Goal: Information Seeking & Learning: Learn about a topic

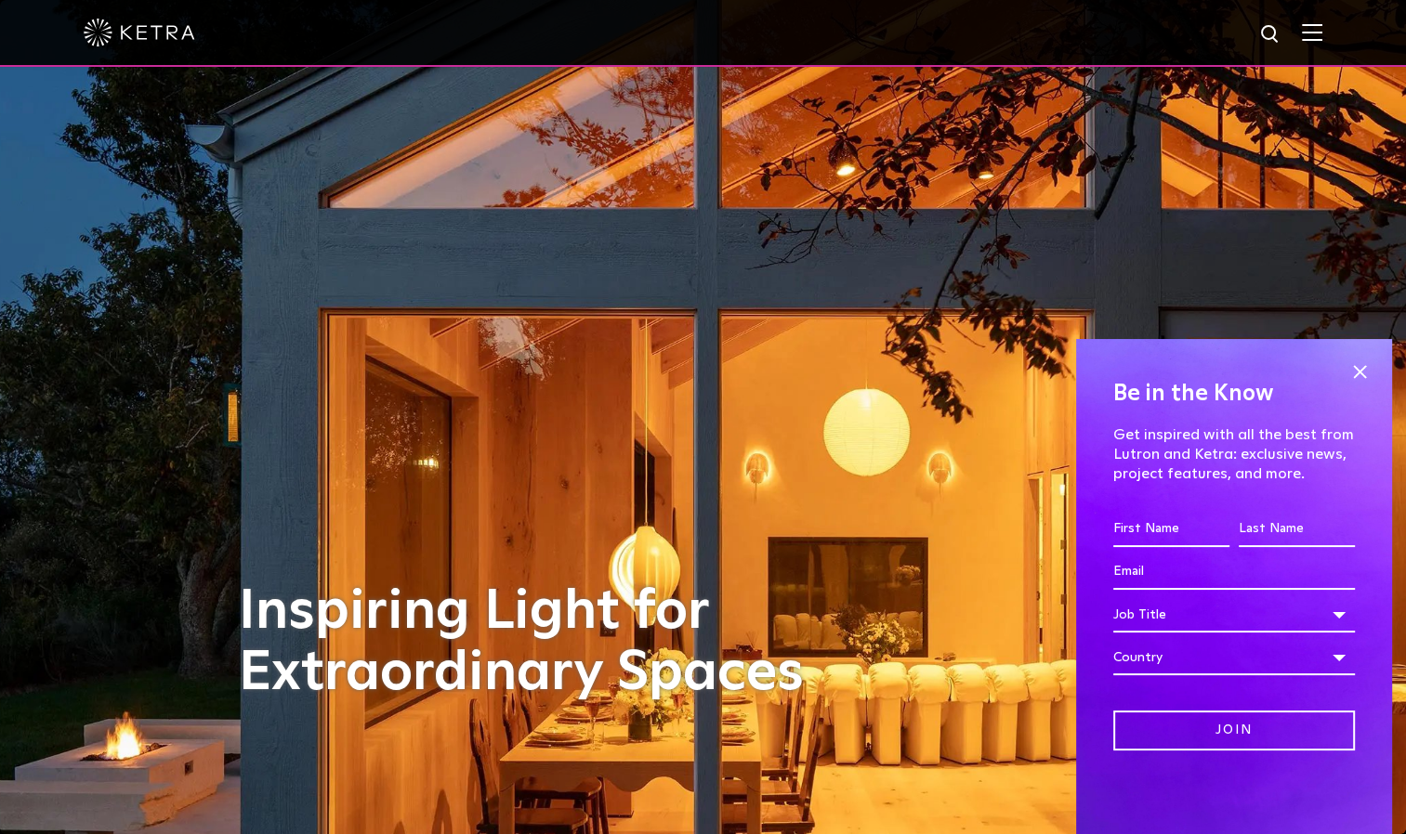
click at [1360, 374] on span at bounding box center [1360, 372] width 28 height 28
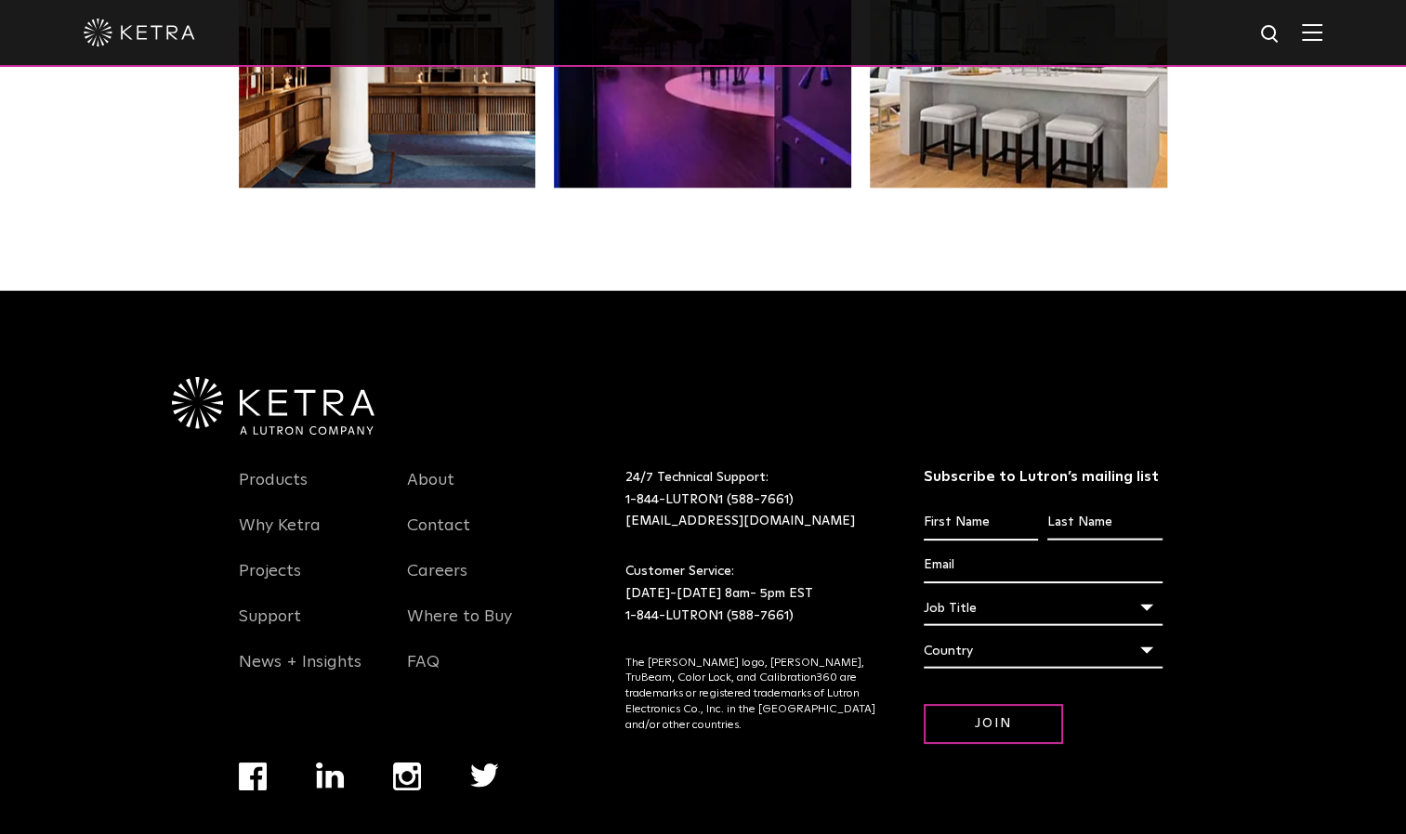
scroll to position [3869, 0]
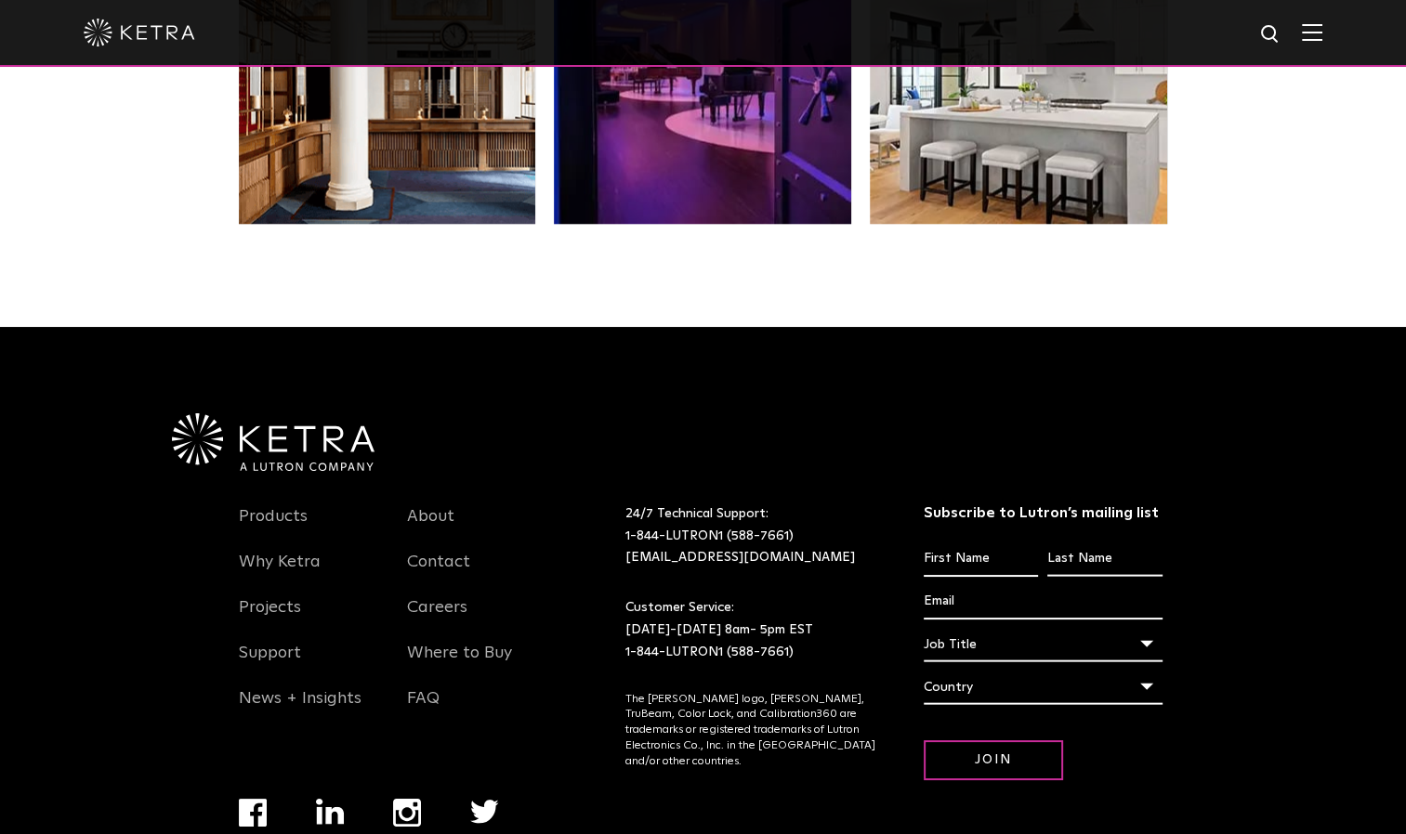
click at [375, 595] on li "Projects" at bounding box center [309, 618] width 141 height 46
click at [272, 506] on link "Products" at bounding box center [273, 527] width 69 height 43
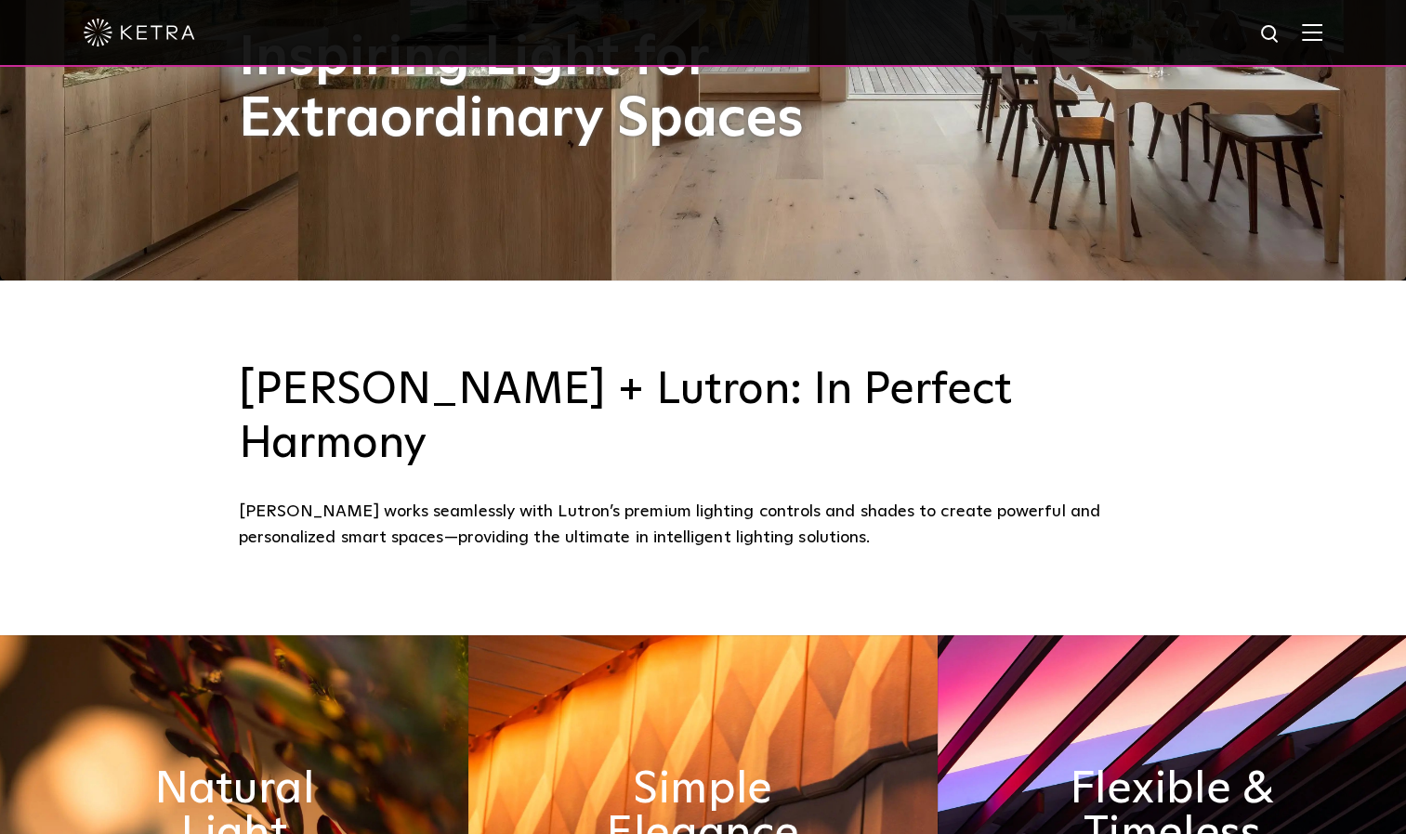
scroll to position [532, 0]
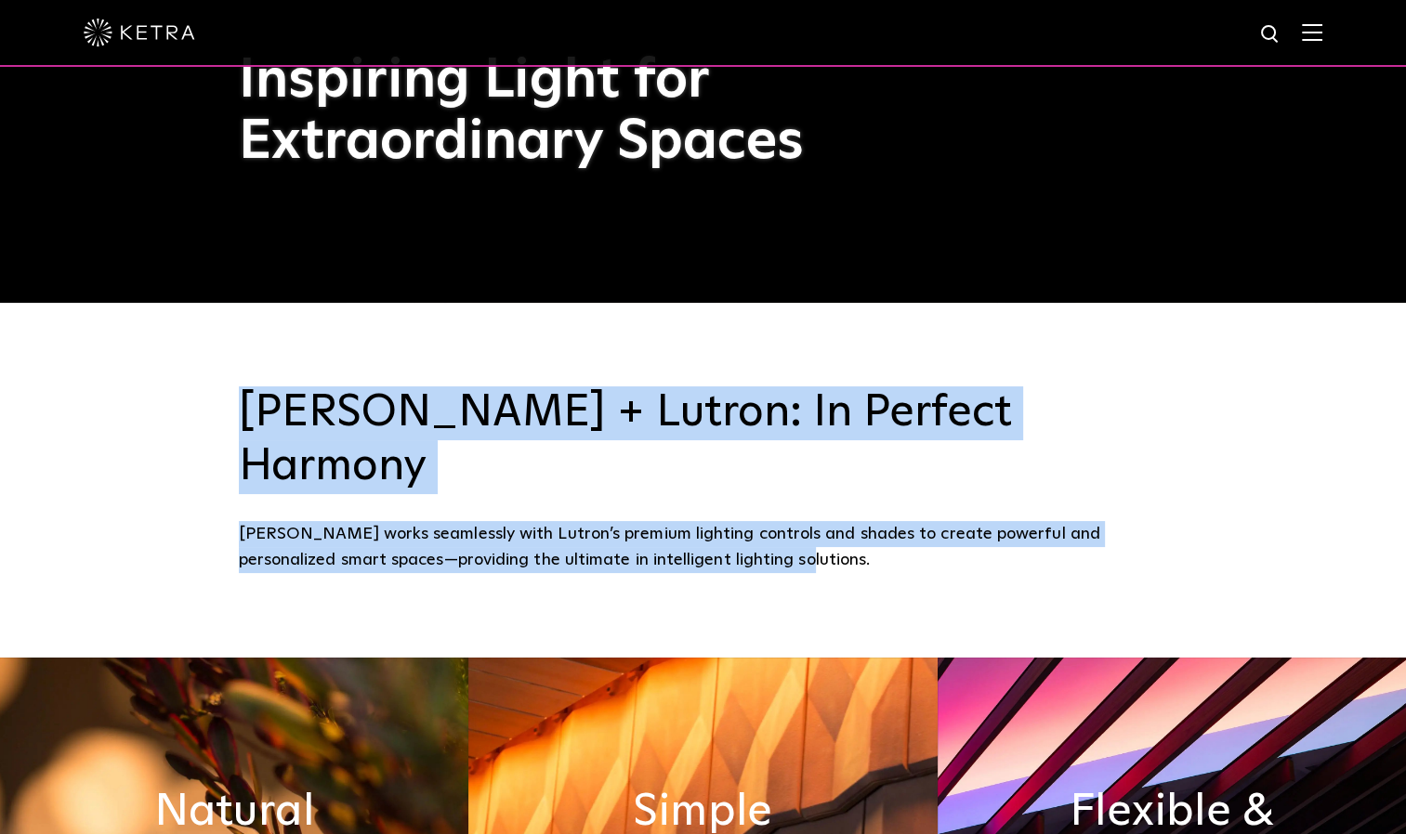
drag, startPoint x: 243, startPoint y: 411, endPoint x: 1074, endPoint y: 514, distance: 837.1
click at [1074, 514] on div "Ketra + Lutron: In Perfect Harmony Ketra works seamlessly with Lutron’s premium…" at bounding box center [703, 481] width 929 height 188
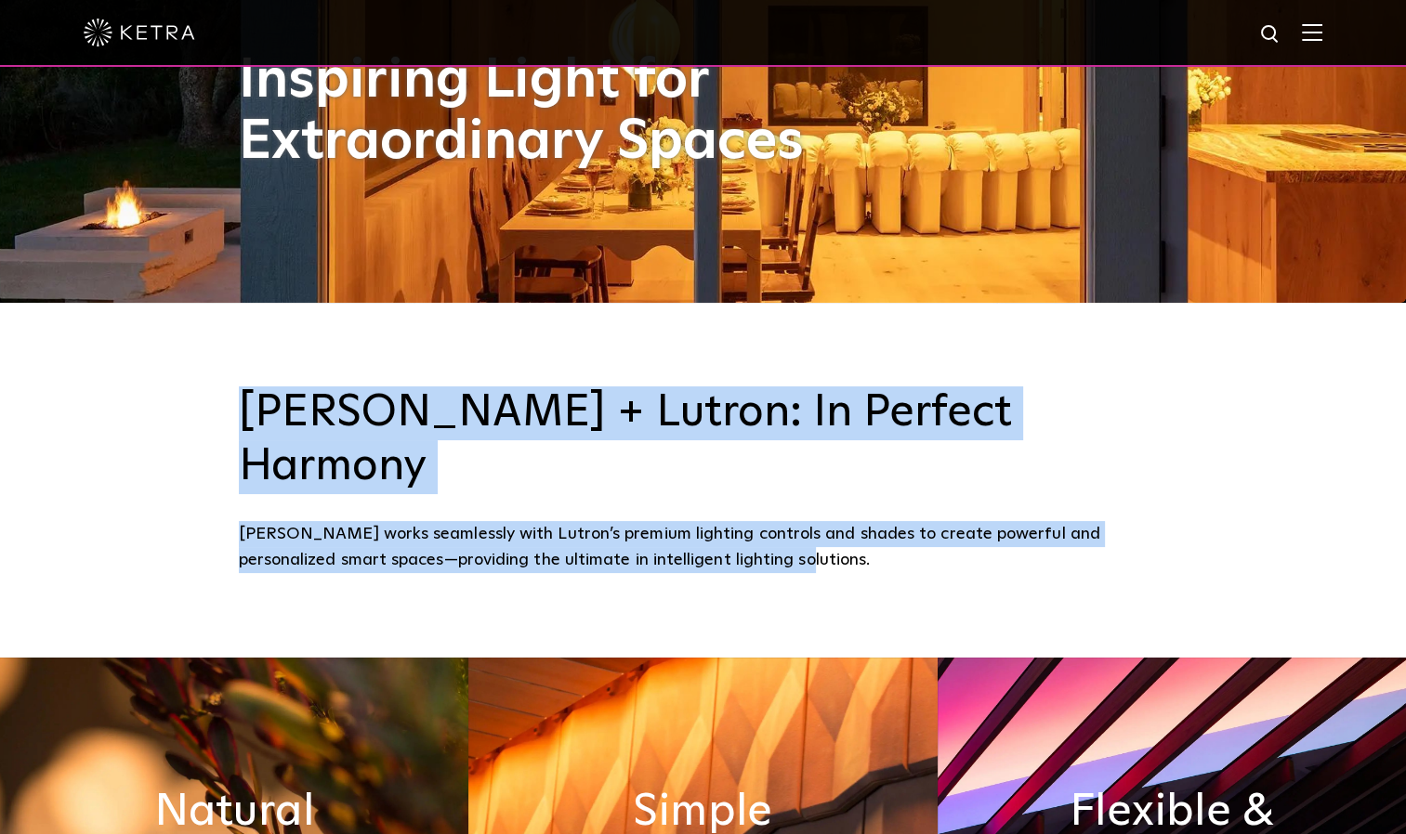
copy div "Ketra + Lutron: In Perfect Harmony Ketra works seamlessly with Lutron’s premium…"
